Goal: Find specific page/section: Find specific page/section

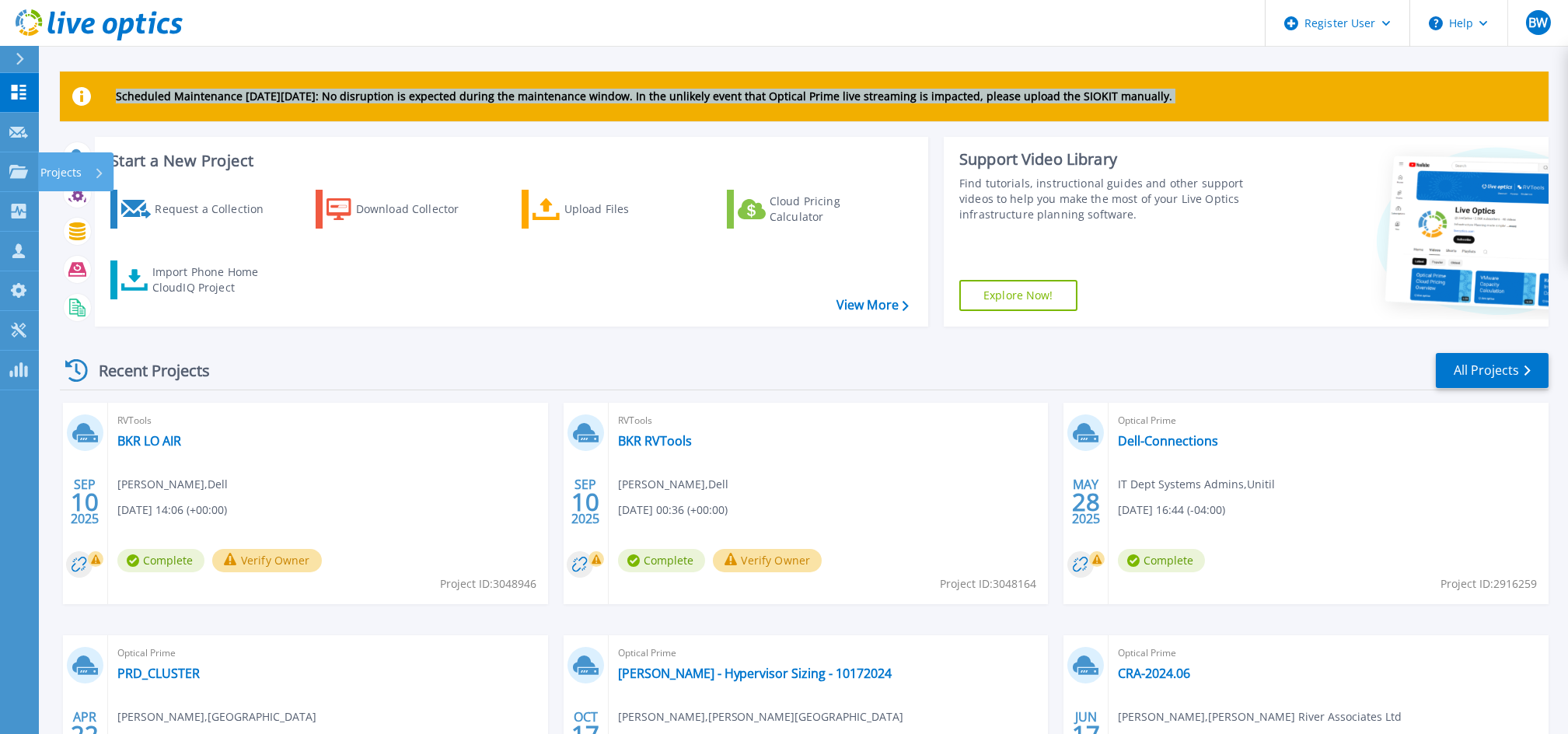
click at [0, 159] on html "Register User Help BW Dell User Brian Wallenstein Brian.Wallenstein@dell.com De…" at bounding box center [784, 337] width 1568 height 674
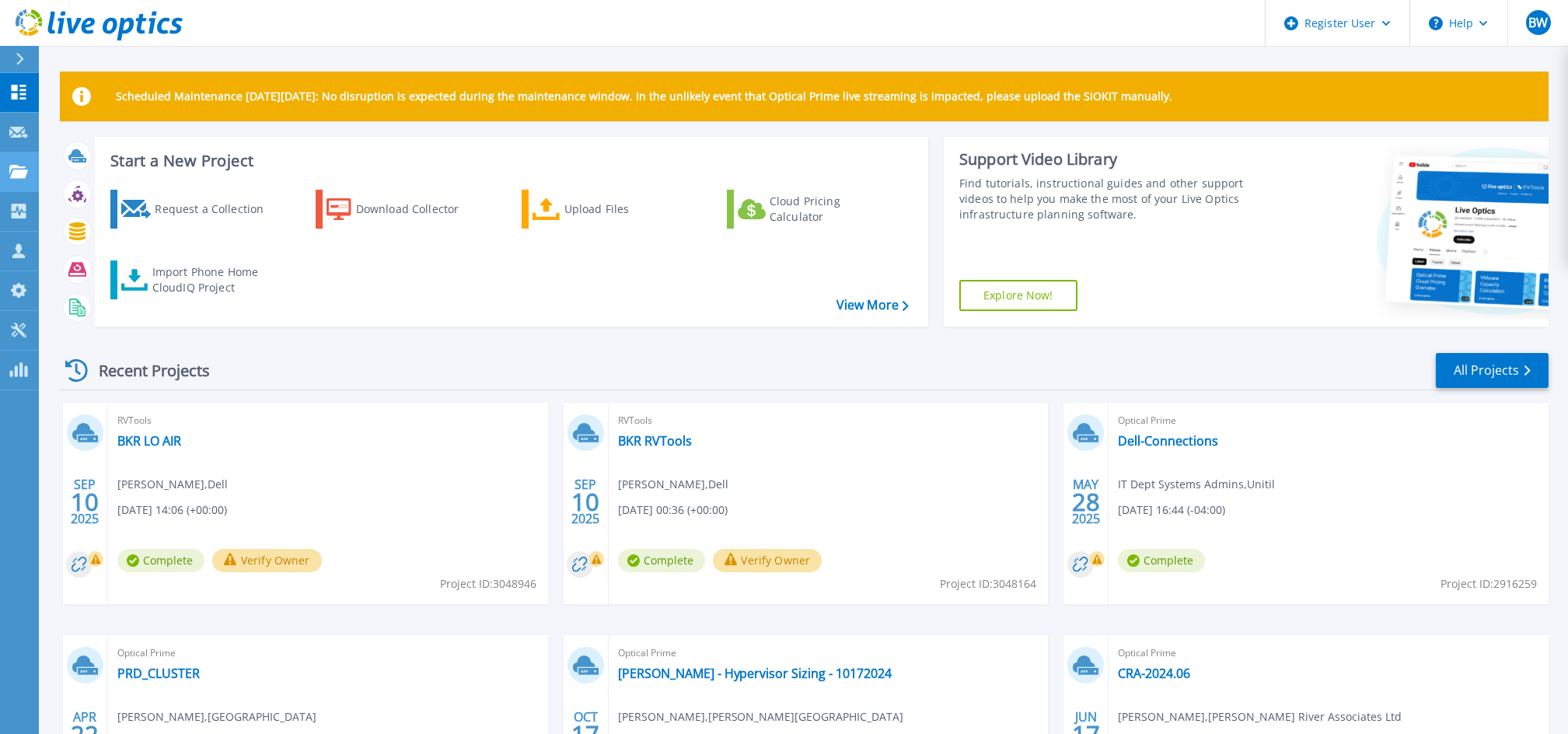
drag, startPoint x: -5, startPoint y: 159, endPoint x: 28, endPoint y: 179, distance: 38.6
click at [28, 179] on link "Projects Projects" at bounding box center [19, 173] width 39 height 40
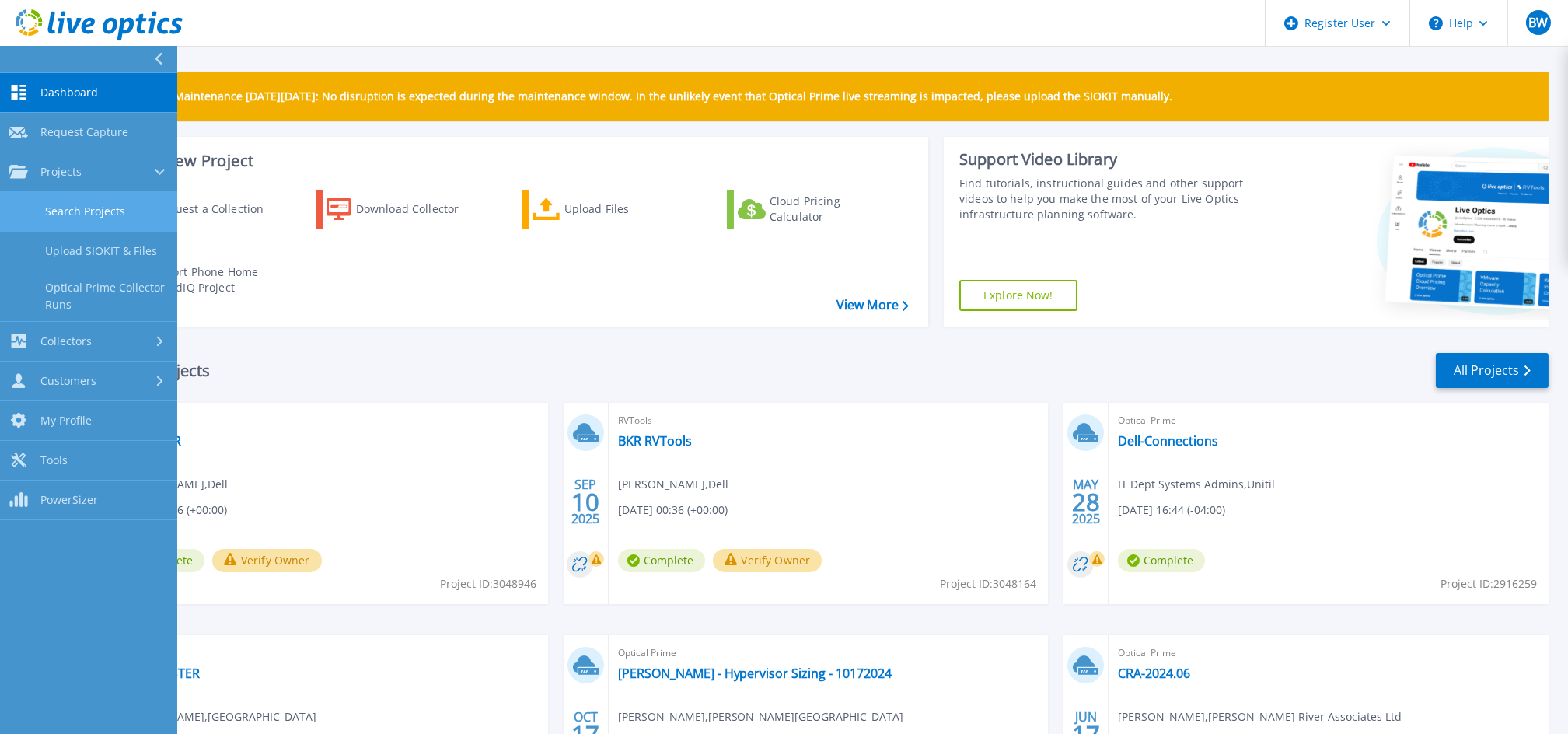
click at [67, 223] on link "Search Projects" at bounding box center [89, 212] width 178 height 40
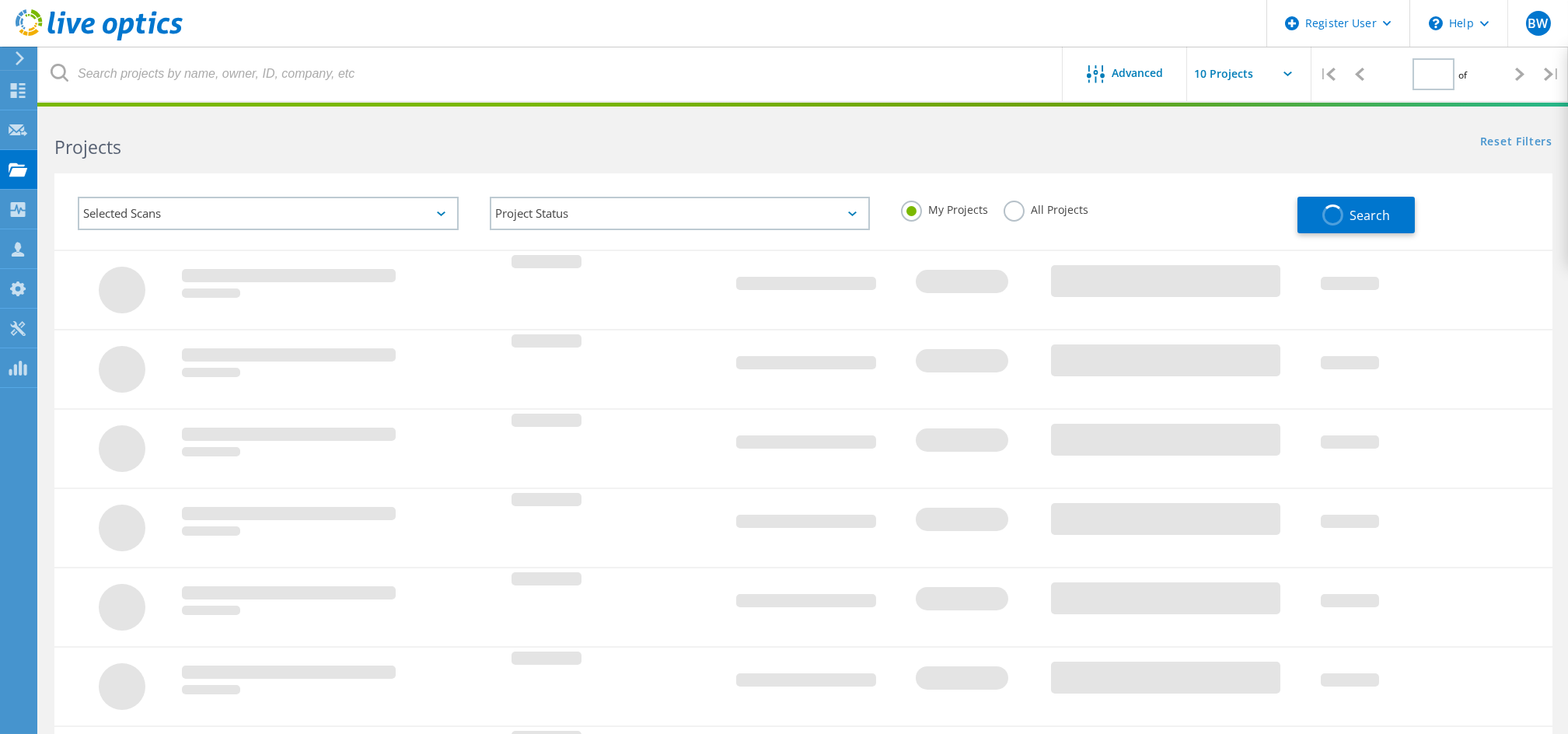
type input "1"
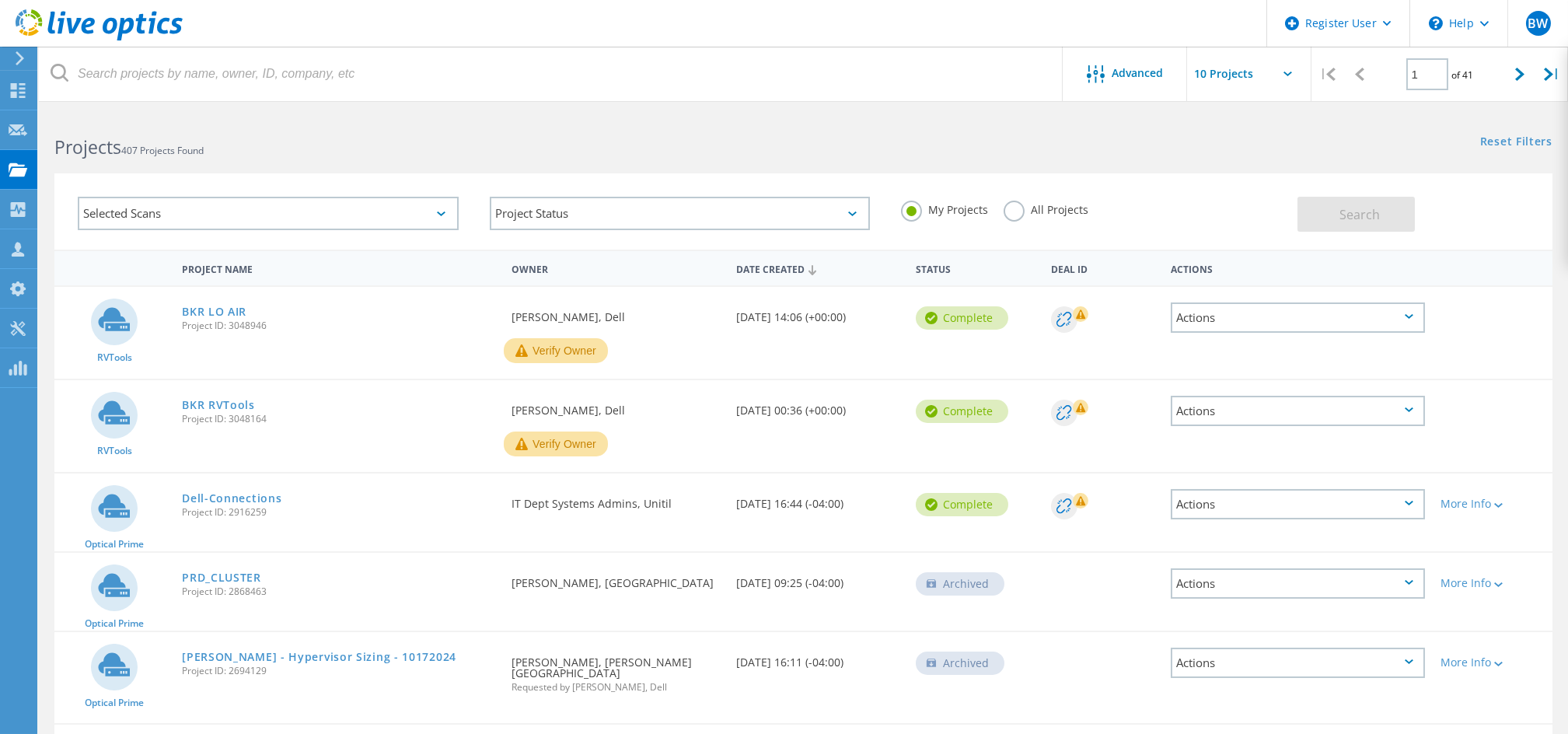
click at [1170, 232] on div "My Projects All Projects" at bounding box center [1092, 209] width 412 height 57
click at [1041, 215] on label "All Projects" at bounding box center [1046, 208] width 85 height 15
click at [0, 0] on input "All Projects" at bounding box center [0, 0] width 0 height 0
drag, startPoint x: 1149, startPoint y: 151, endPoint x: 1102, endPoint y: 147, distance: 47.2
click at [1102, 147] on div "Projects 407 Projects Found Reset Filters Show Filters" at bounding box center [804, 134] width 1529 height 42
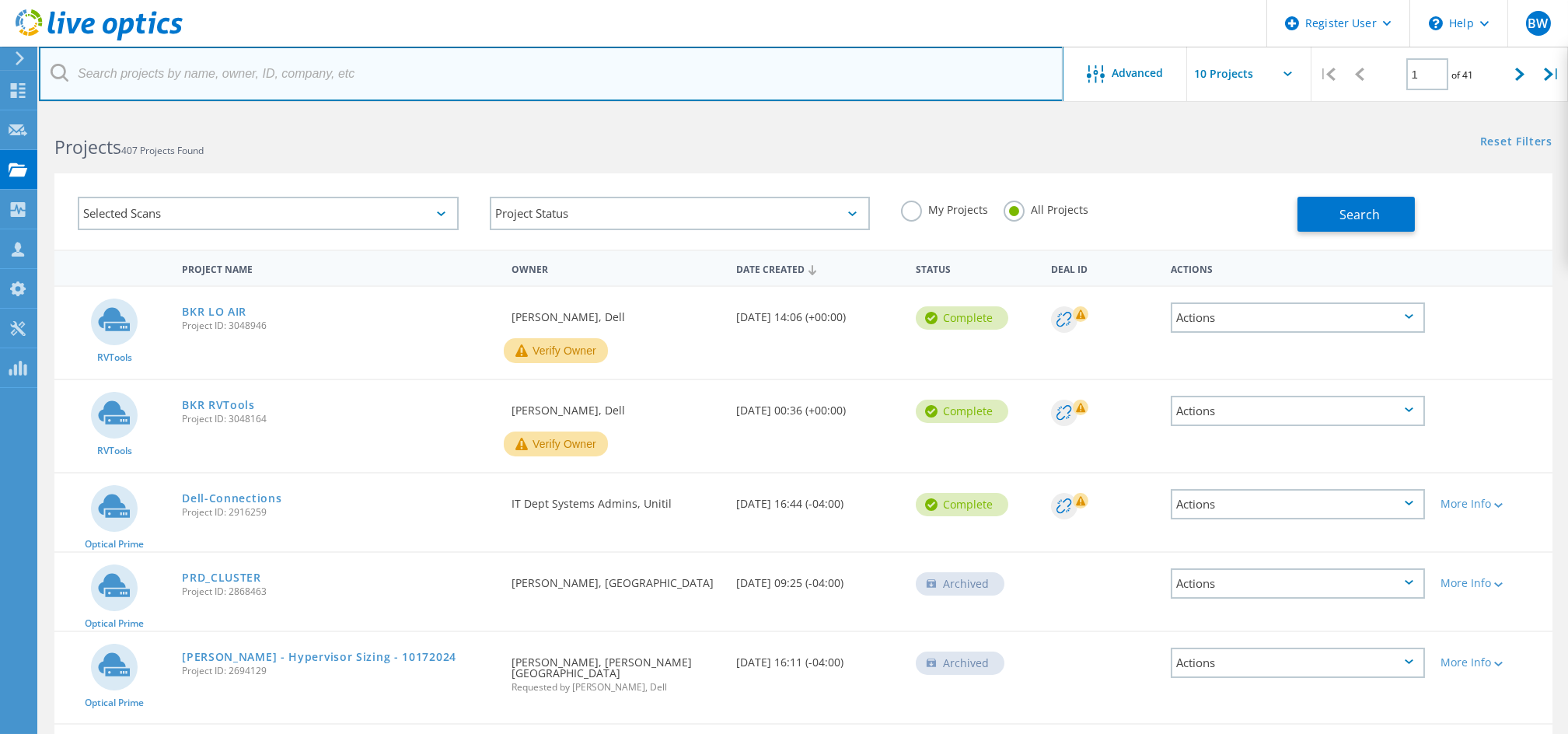
click at [977, 65] on input "text" at bounding box center [551, 74] width 1025 height 55
type input "@allegromicro.com"
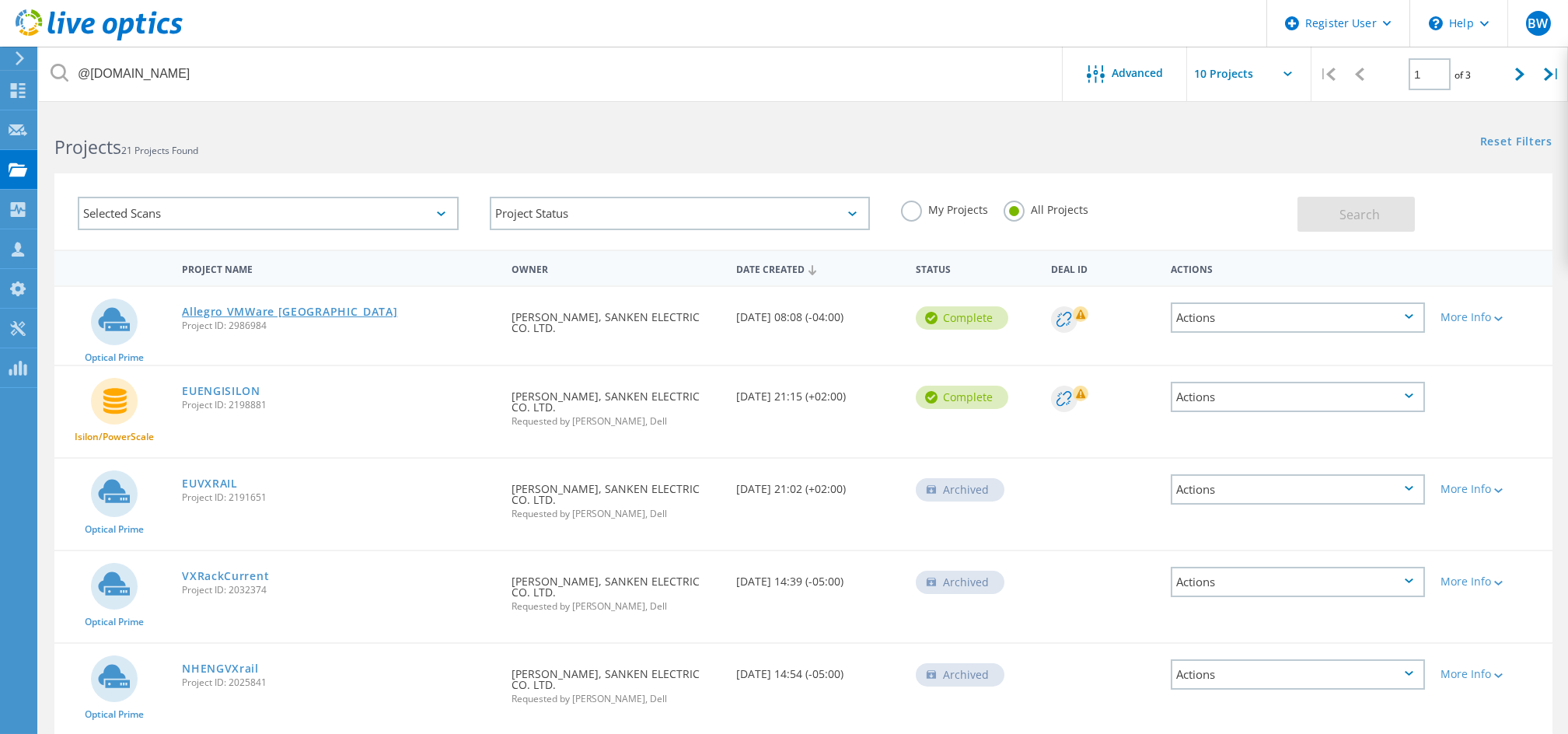
click at [285, 306] on link "Allegro VMWare [GEOGRAPHIC_DATA]" at bounding box center [289, 311] width 215 height 11
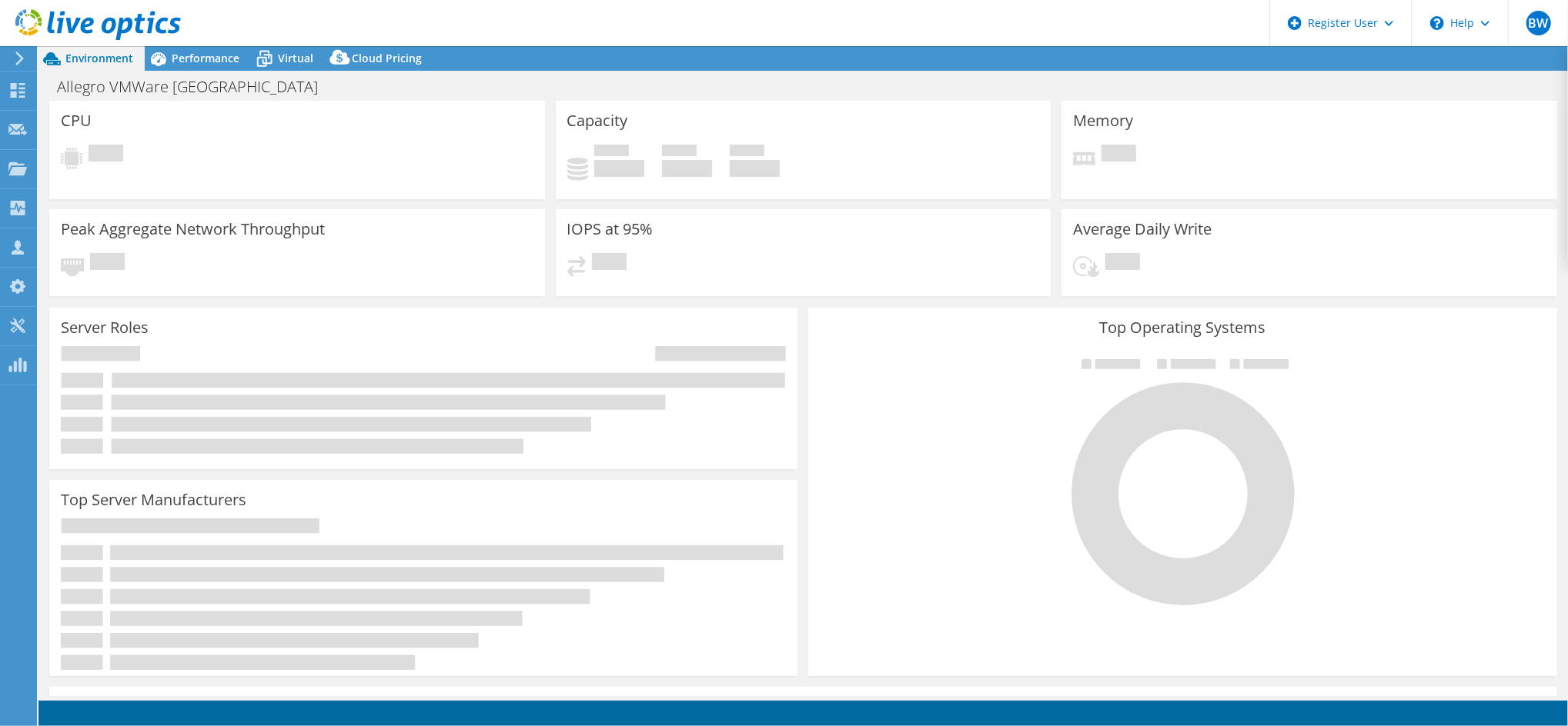
select select "USD"
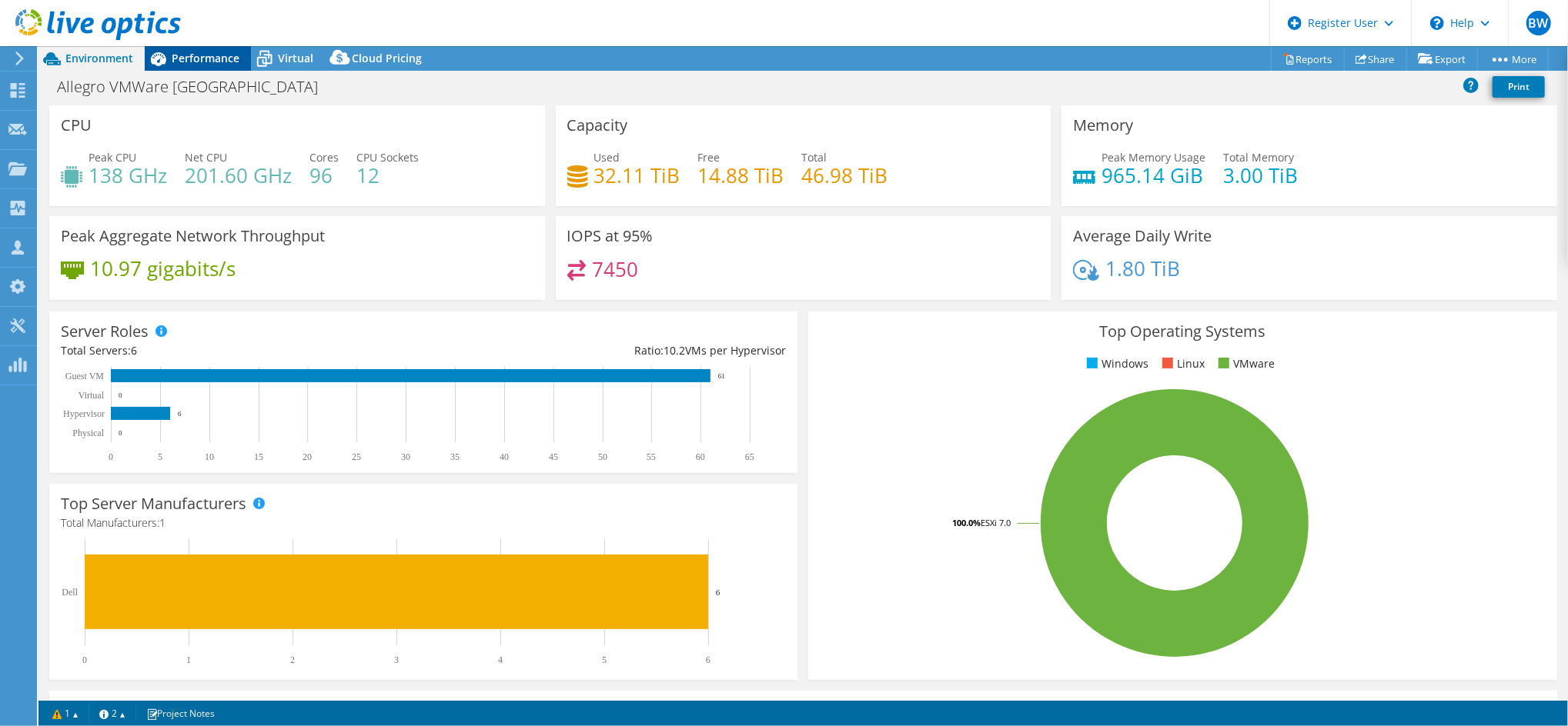
click at [204, 53] on span "Performance" at bounding box center [205, 58] width 67 height 15
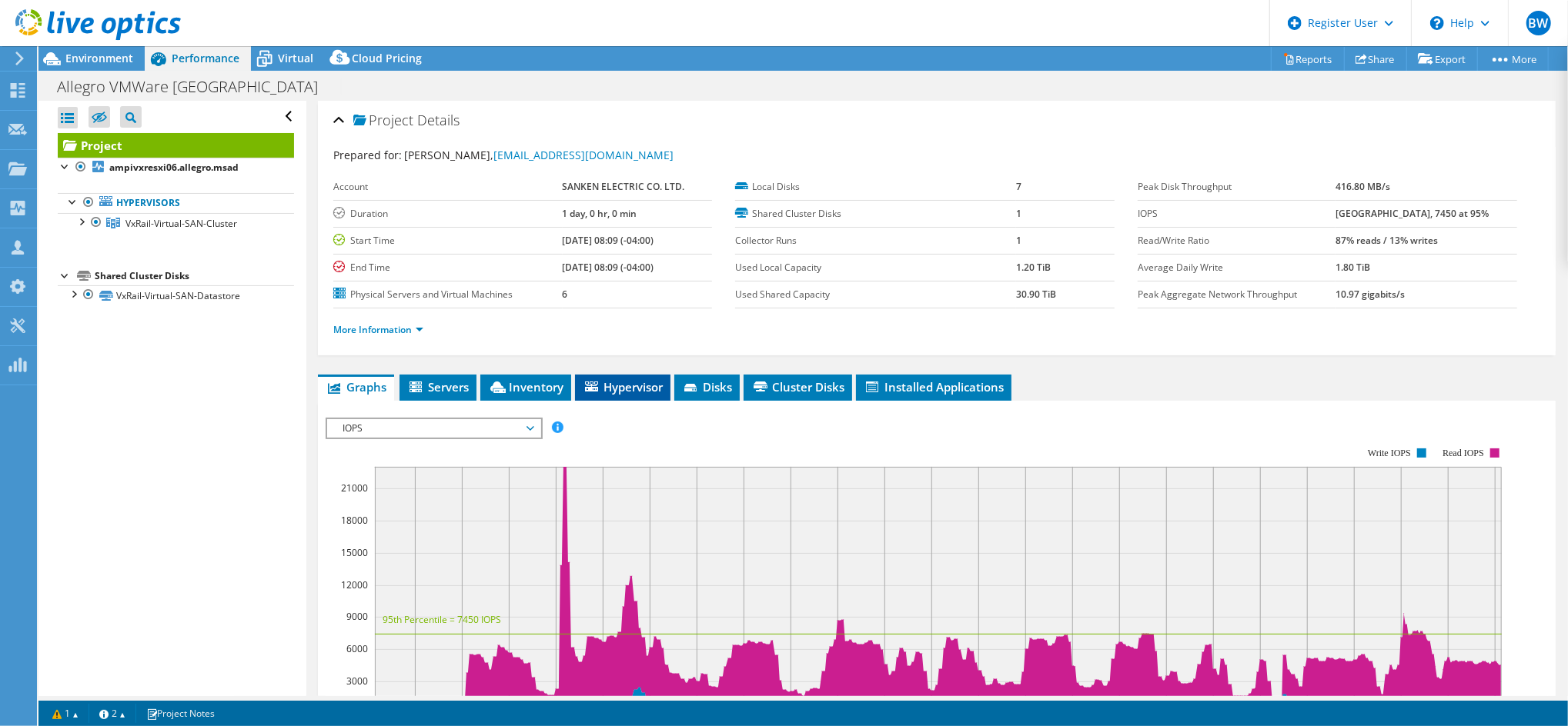
click at [617, 397] on li "Hypervisor" at bounding box center [623, 388] width 95 height 26
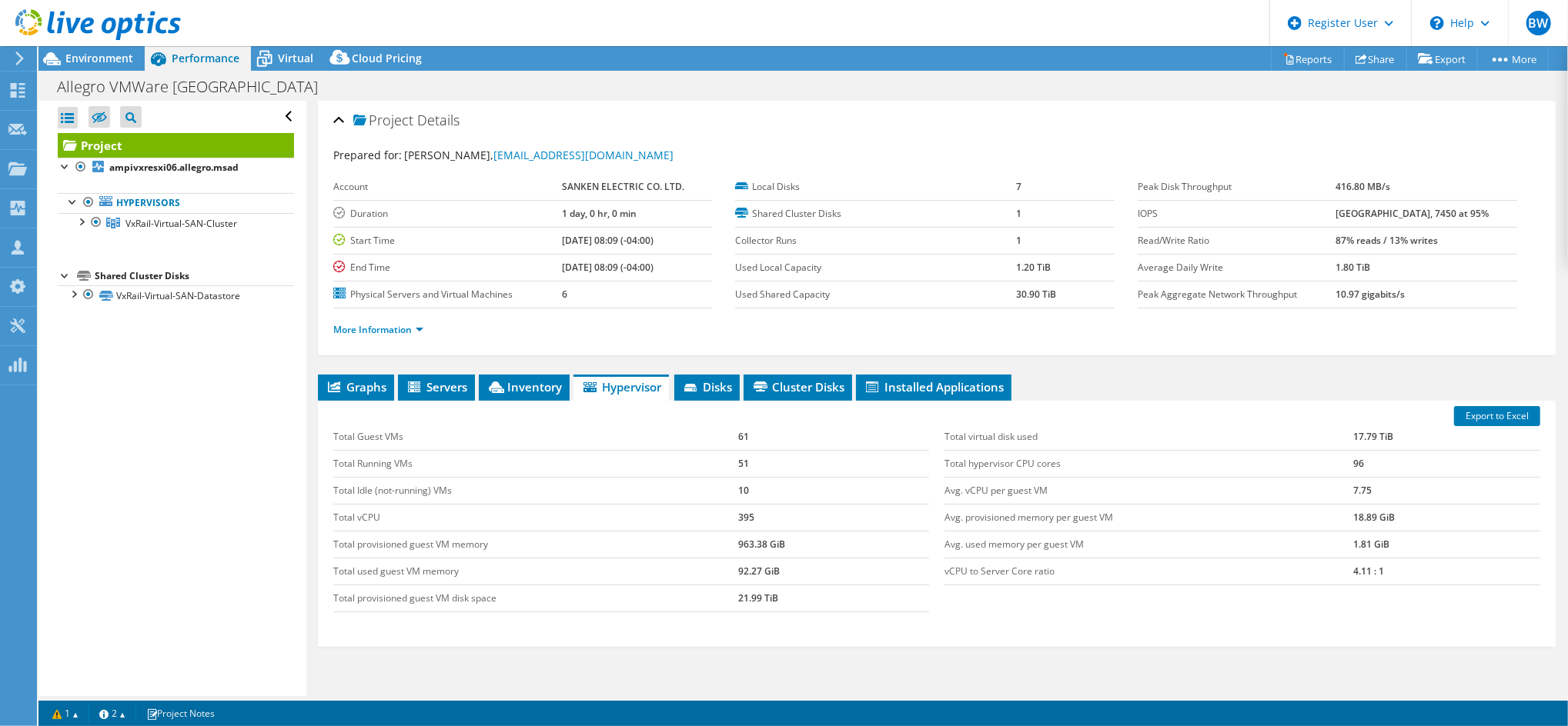
click at [0, 424] on html "BW Dell User [PERSON_NAME] [PERSON_NAME][EMAIL_ADDRESS][PERSON_NAME][DOMAIN_NAM…" at bounding box center [784, 363] width 1568 height 726
